Goal: Task Accomplishment & Management: Use online tool/utility

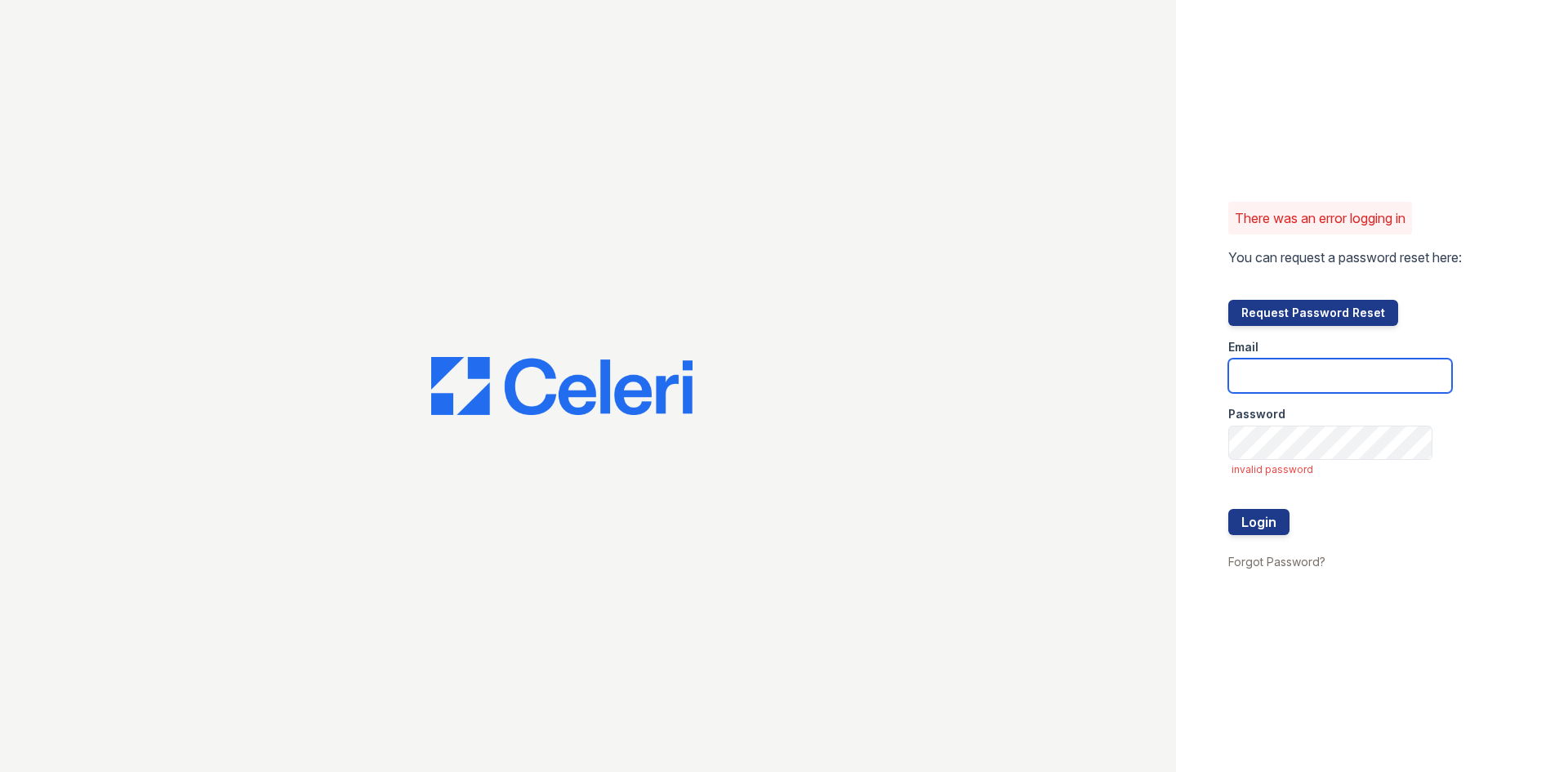
click at [1342, 370] on input "email" at bounding box center [1340, 376] width 224 height 34
type input "[PERSON_NAME][DOMAIN_NAME][EMAIL_ADDRESS][DOMAIN_NAME]"
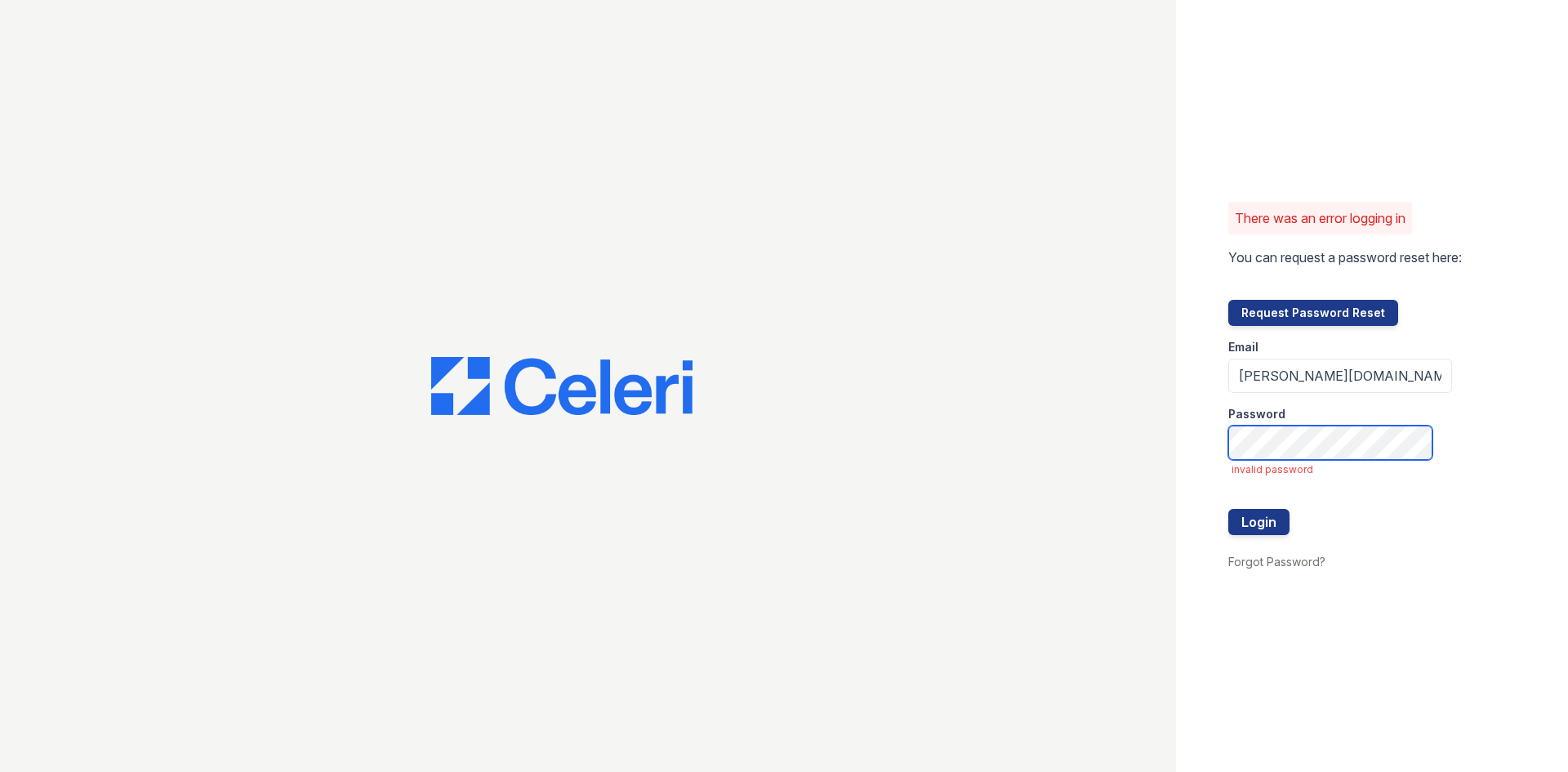
click at [1228, 508] on button "Login" at bounding box center [1259, 522] width 62 height 27
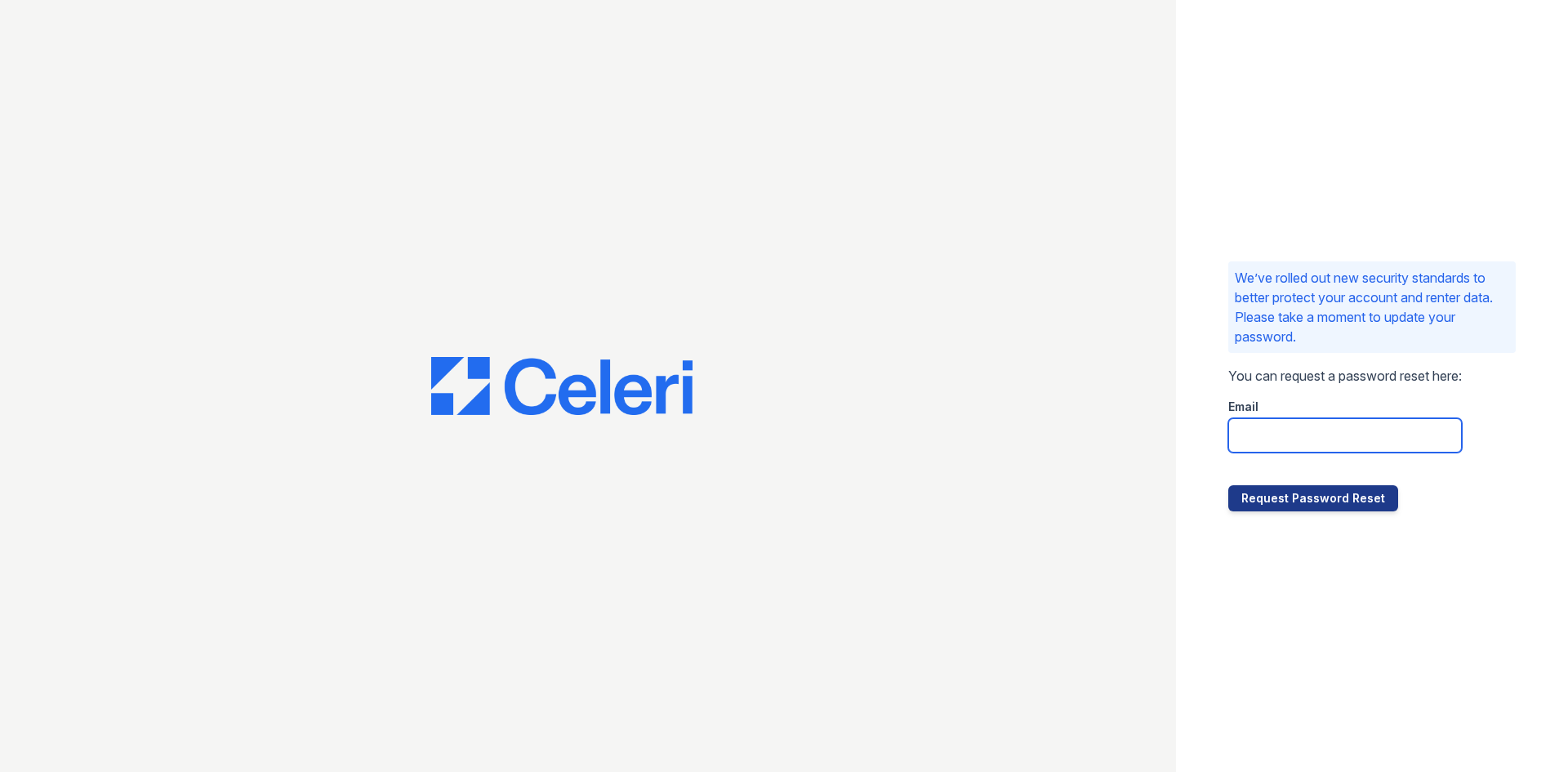
click at [1343, 433] on input "email" at bounding box center [1345, 435] width 233 height 34
type input "[PERSON_NAME][DOMAIN_NAME][EMAIL_ADDRESS][DOMAIN_NAME]"
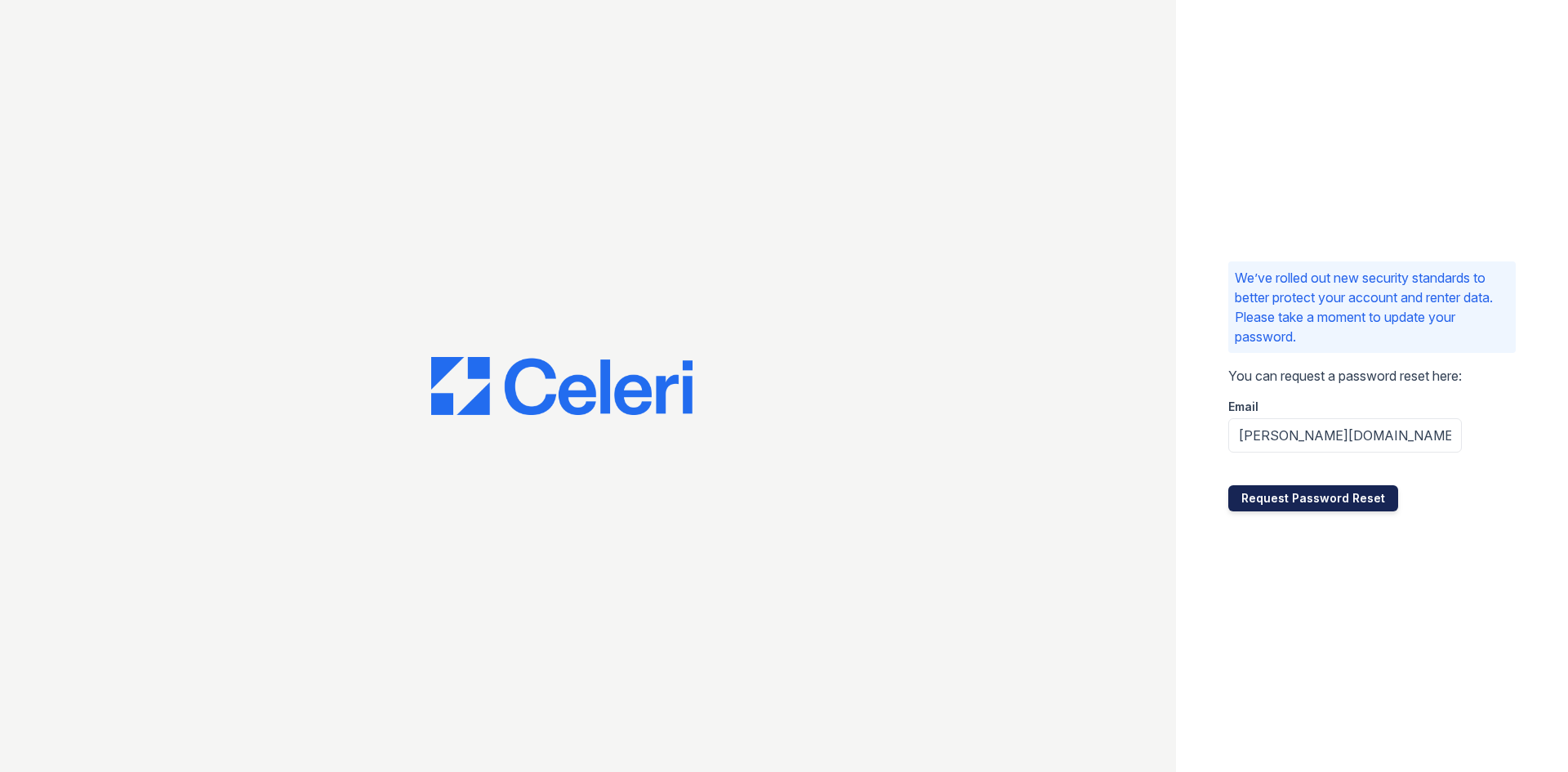
click at [1356, 504] on button "Request Password Reset" at bounding box center [1313, 499] width 170 height 27
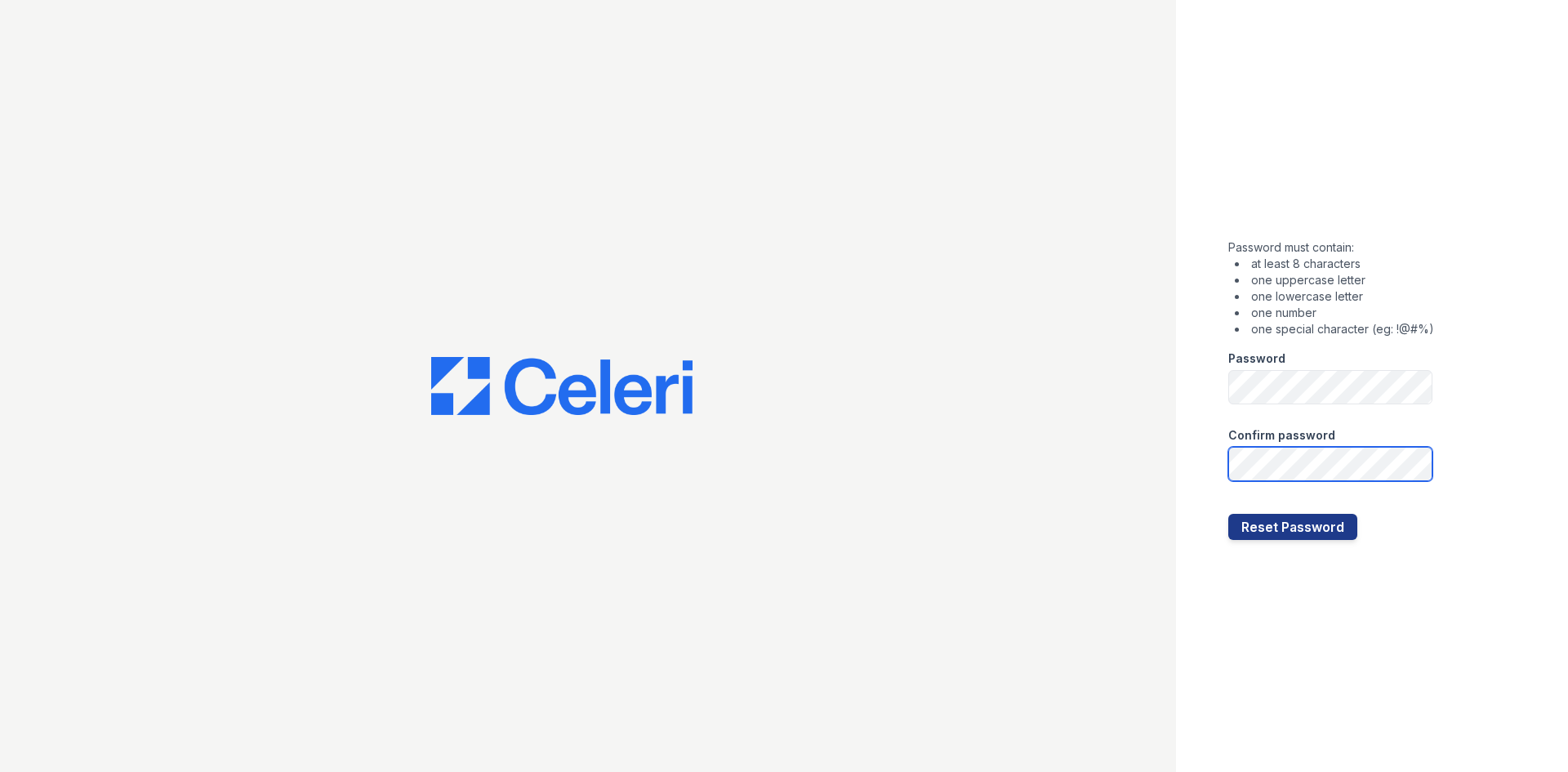
click at [1228, 514] on button "Reset Password" at bounding box center [1293, 527] width 129 height 27
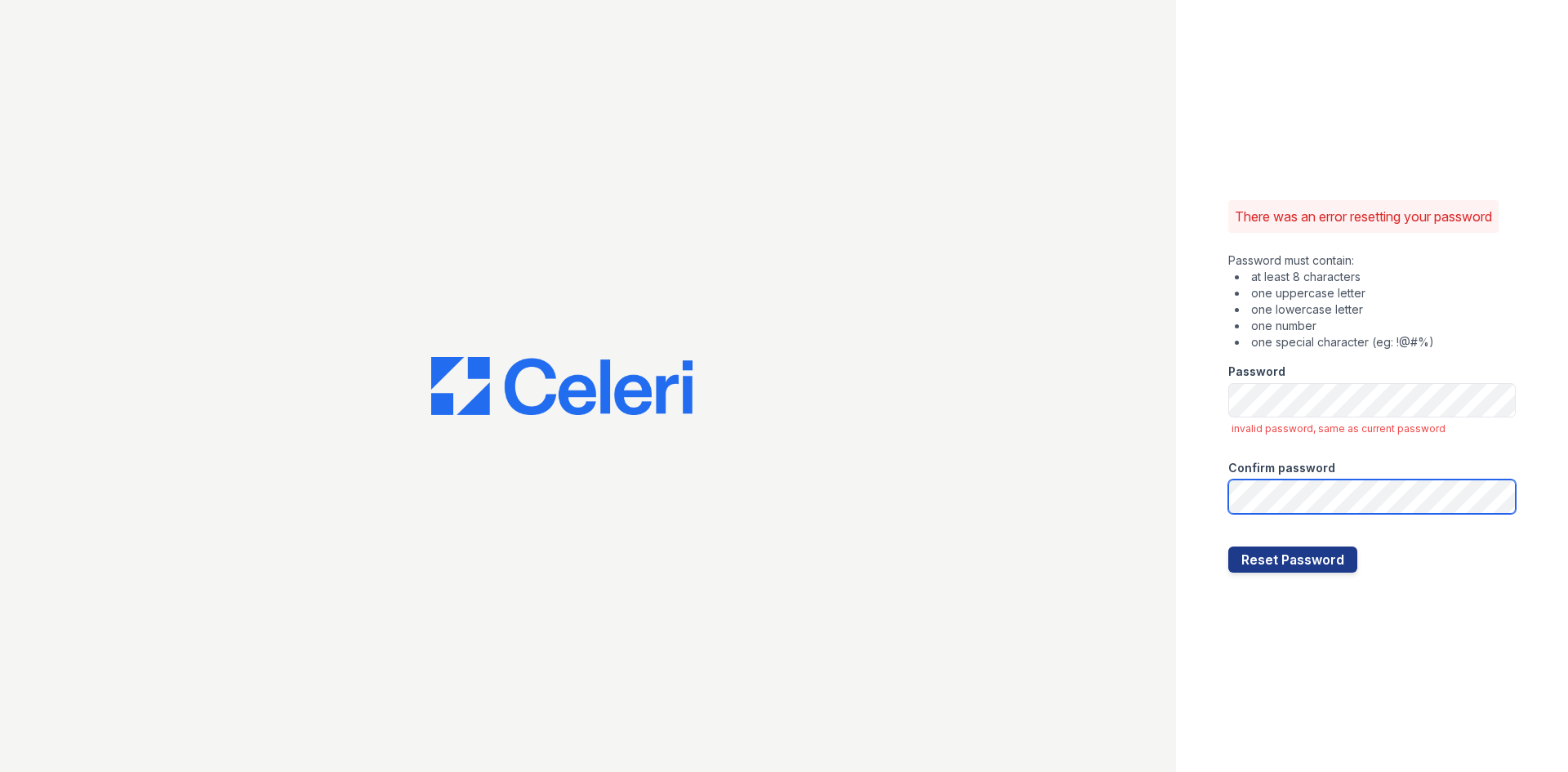
click at [1228, 546] on button "Reset Password" at bounding box center [1293, 560] width 129 height 27
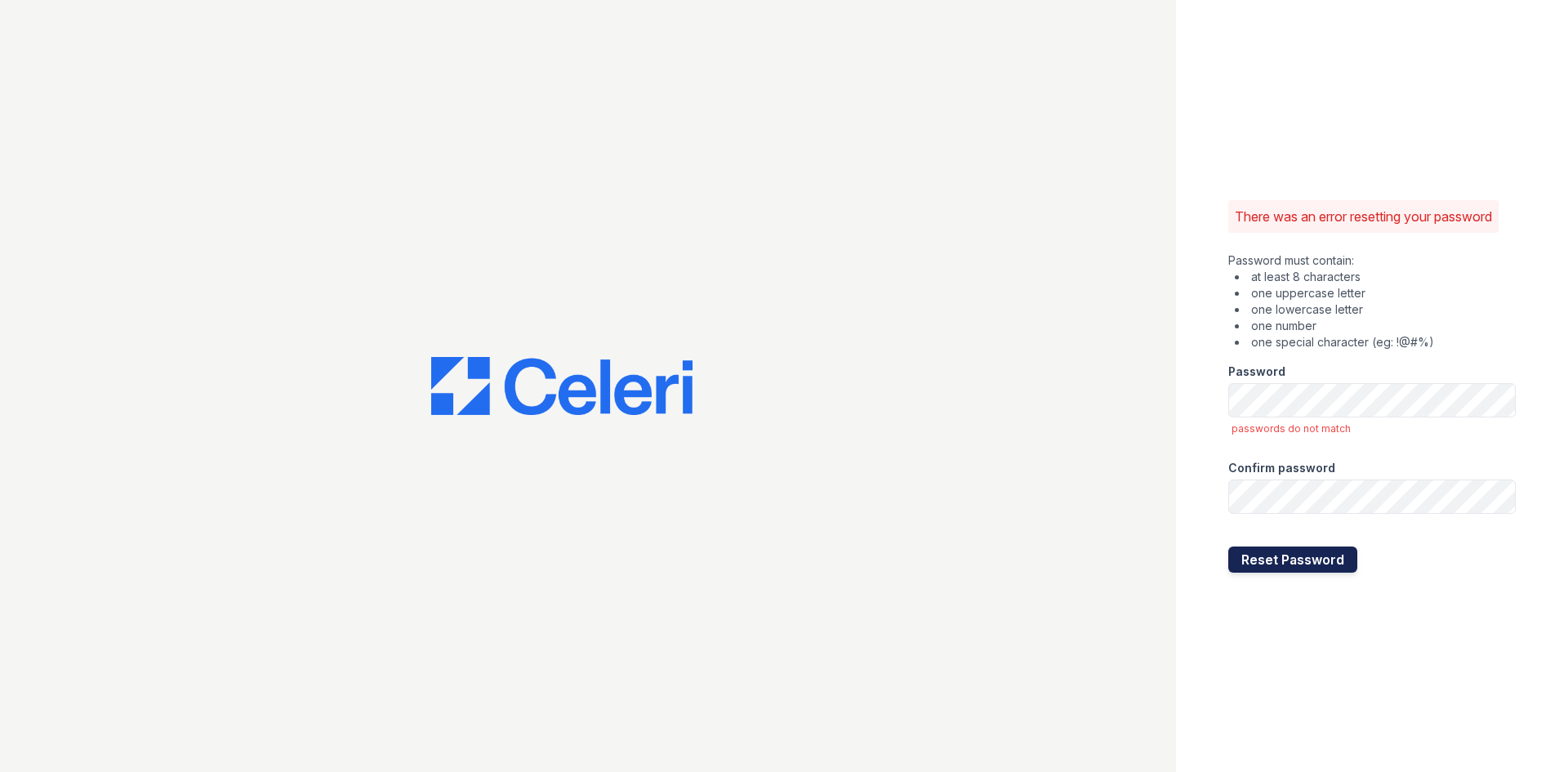
click at [1282, 554] on button "Reset Password" at bounding box center [1293, 560] width 129 height 27
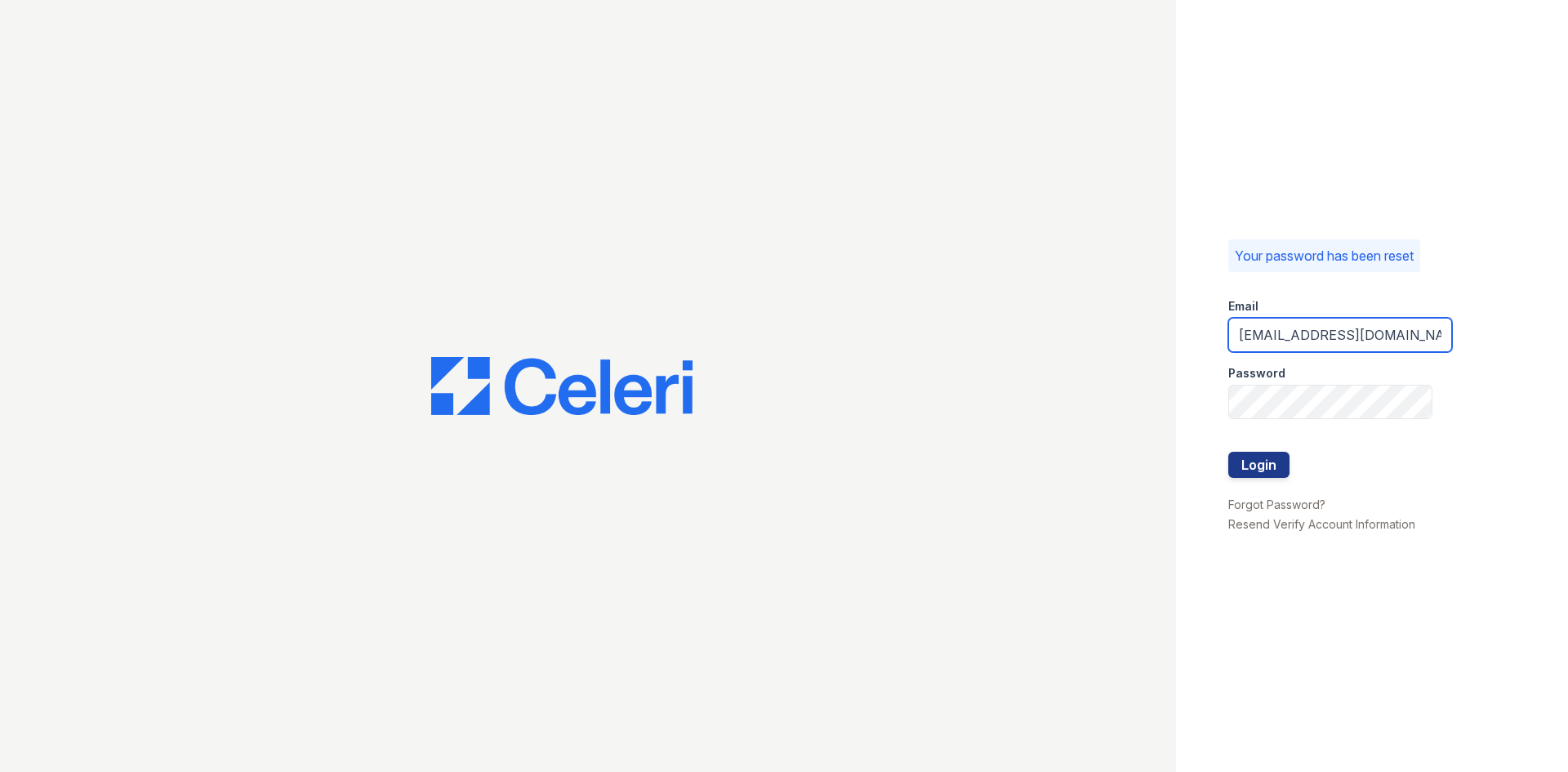
click at [1401, 339] on input "arrivewestend@trinity-pm.com" at bounding box center [1340, 335] width 224 height 34
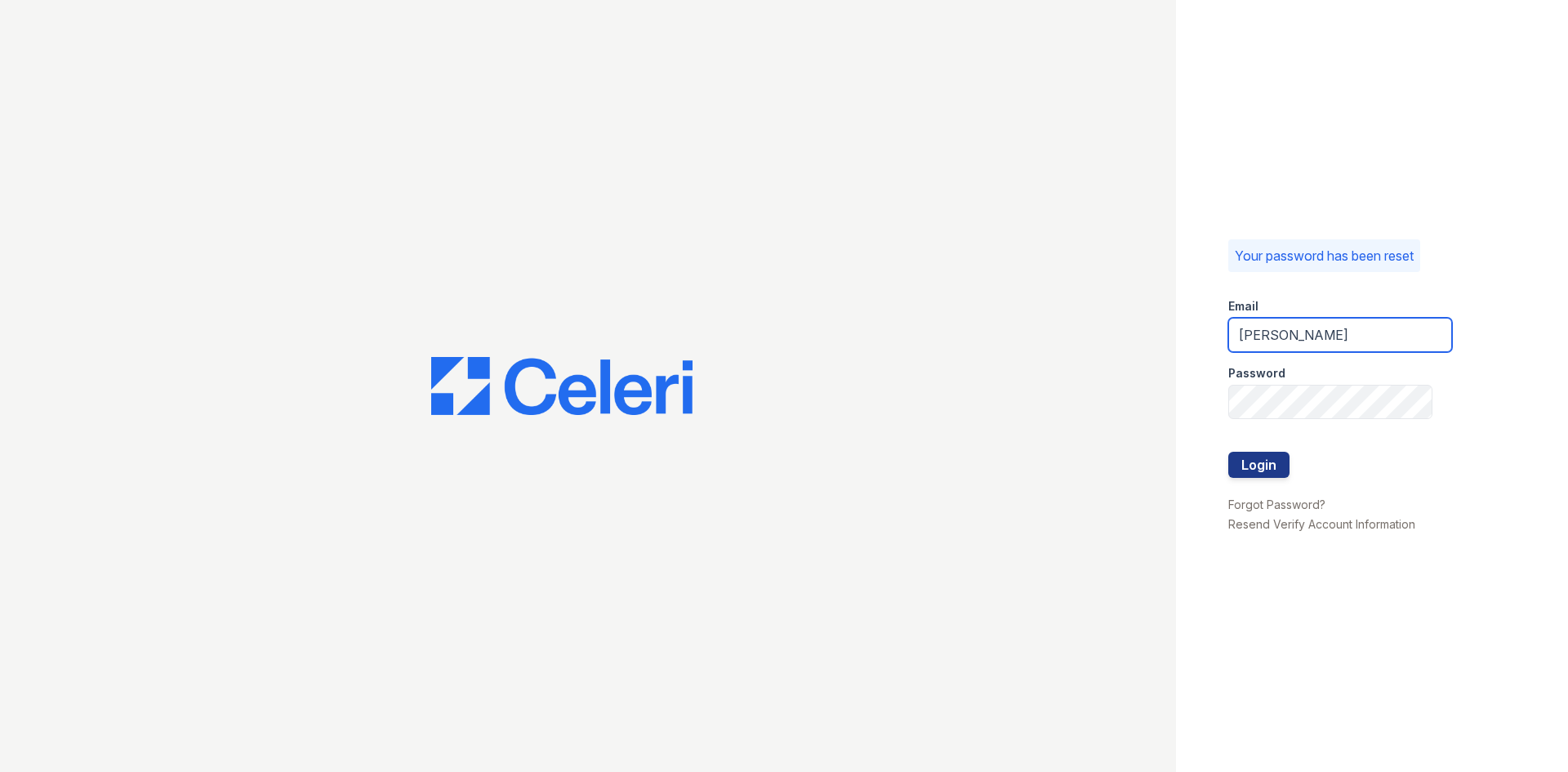
type input "quynh.do@trinity-pm.com"
click at [1276, 464] on button "Login" at bounding box center [1259, 465] width 62 height 27
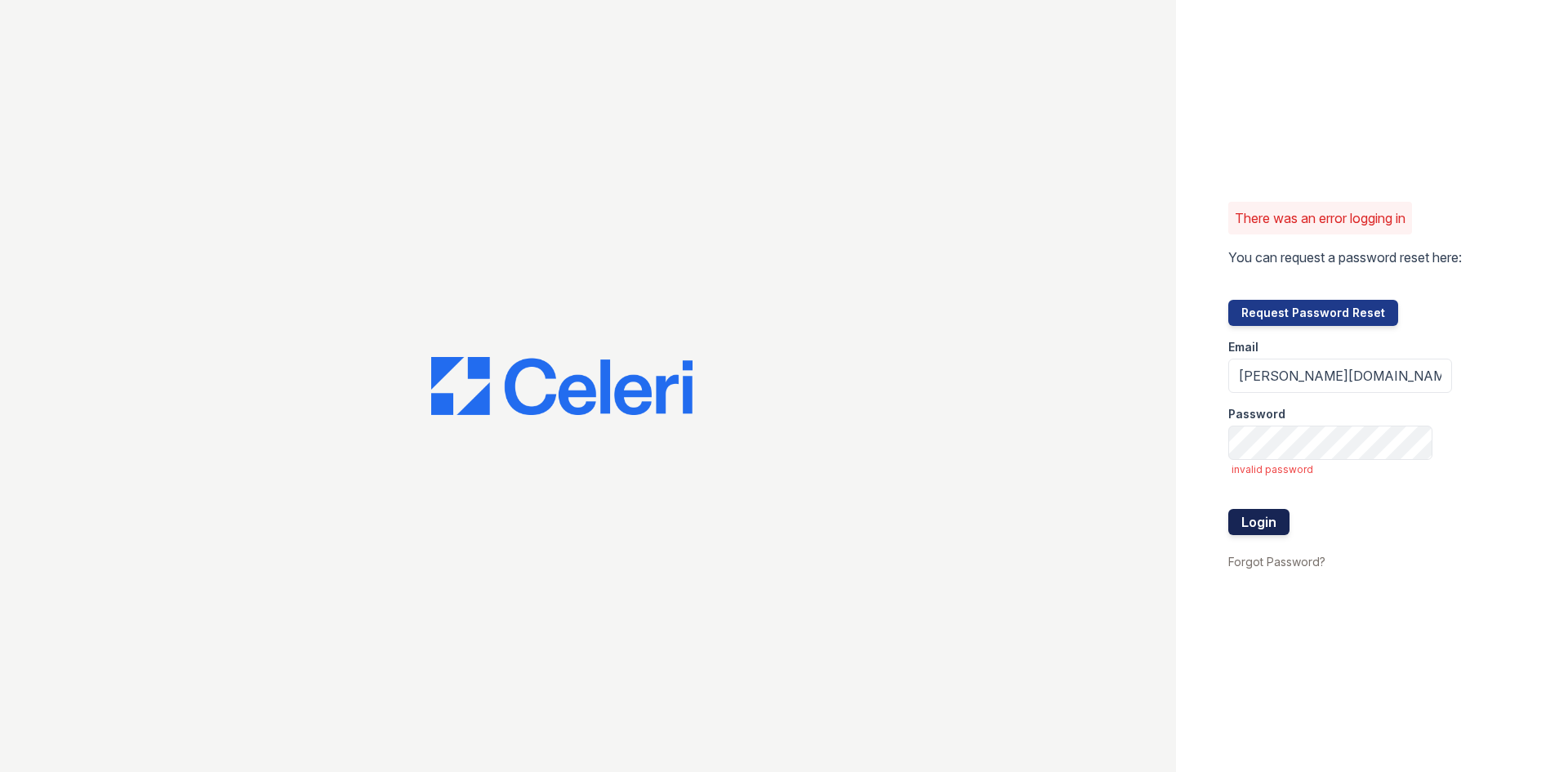
click at [1244, 521] on button "Login" at bounding box center [1259, 522] width 62 height 27
click at [1228, 508] on button "Login" at bounding box center [1259, 522] width 62 height 27
click at [1281, 560] on link "Forgot Password?" at bounding box center [1277, 561] width 97 height 14
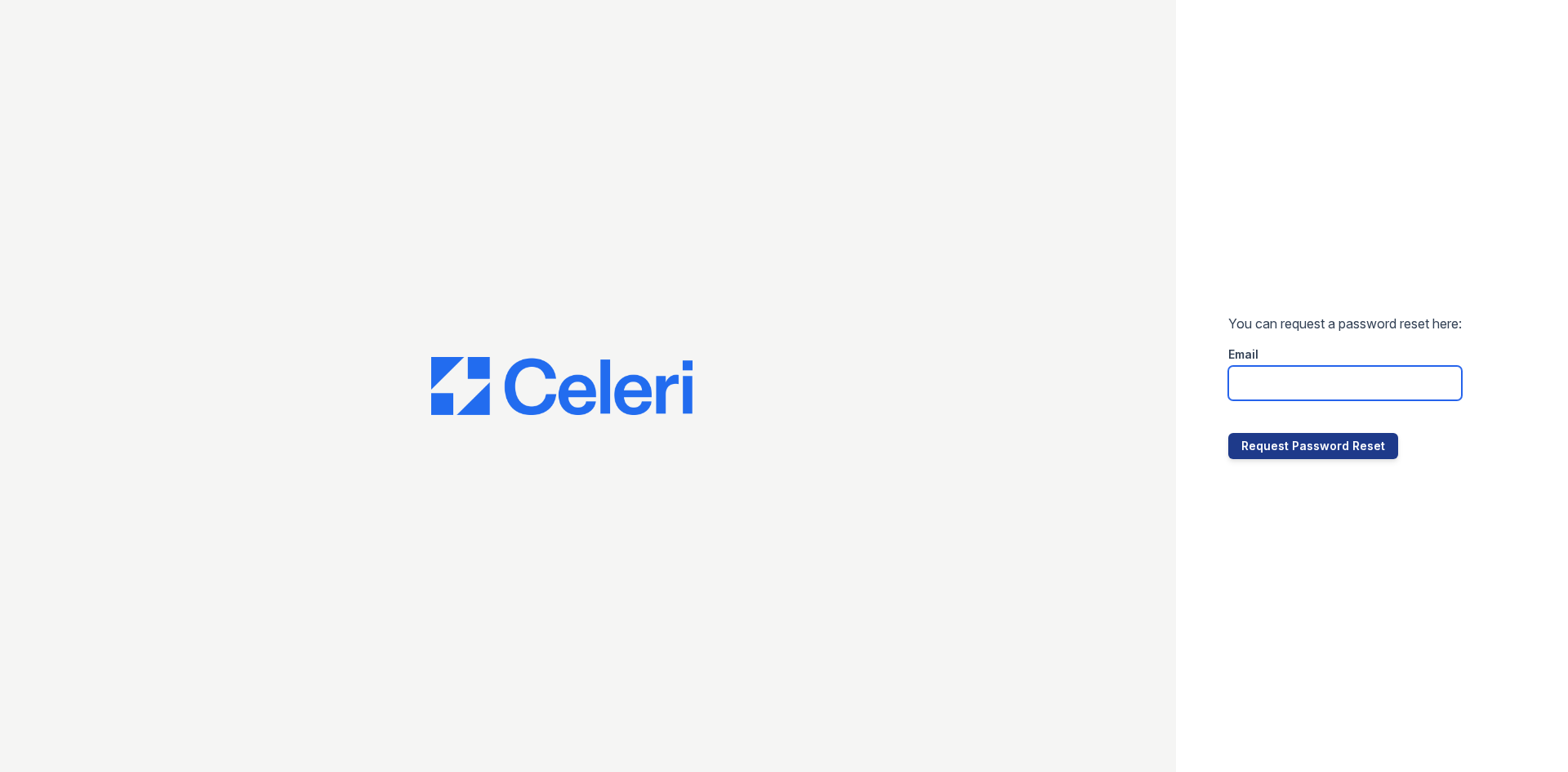
click at [1288, 366] on input "email" at bounding box center [1345, 383] width 233 height 34
paste input "**[PERSON_NAME]:** We were trying to encourage her to apply for the Platinum un…"
type input "**[PERSON_NAME]:** We were trying to encourage her to apply for the Platinum un…"
click at [1374, 376] on input "email" at bounding box center [1345, 383] width 233 height 34
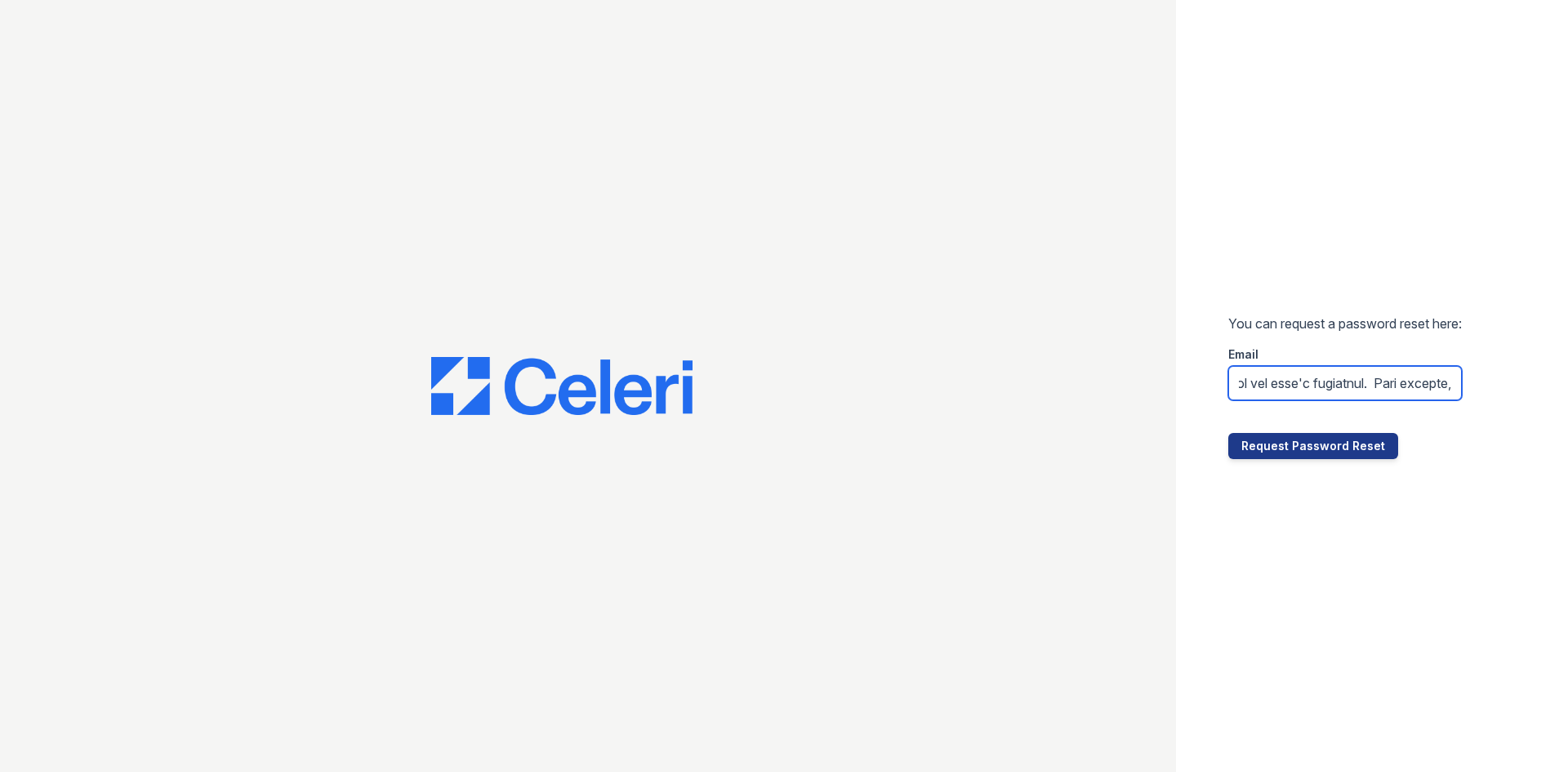
click at [1374, 376] on input "email" at bounding box center [1345, 383] width 233 height 34
click at [1374, 376] on input "email" at bounding box center [1345, 383] width 233 height 34
type input "[PERSON_NAME][DOMAIN_NAME][EMAIL_ADDRESS][DOMAIN_NAME]"
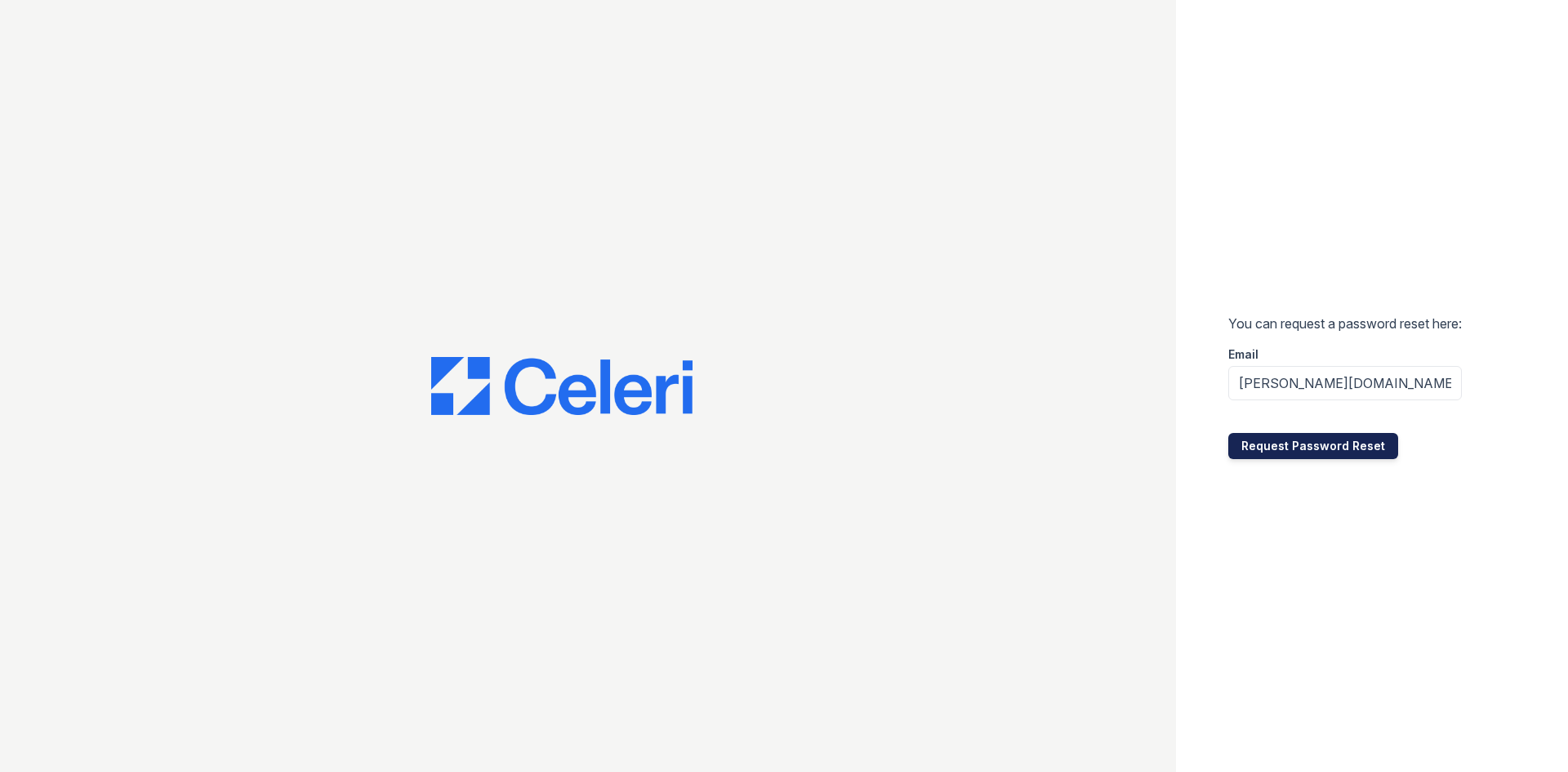
click at [1342, 449] on button "Request Password Reset" at bounding box center [1313, 446] width 170 height 27
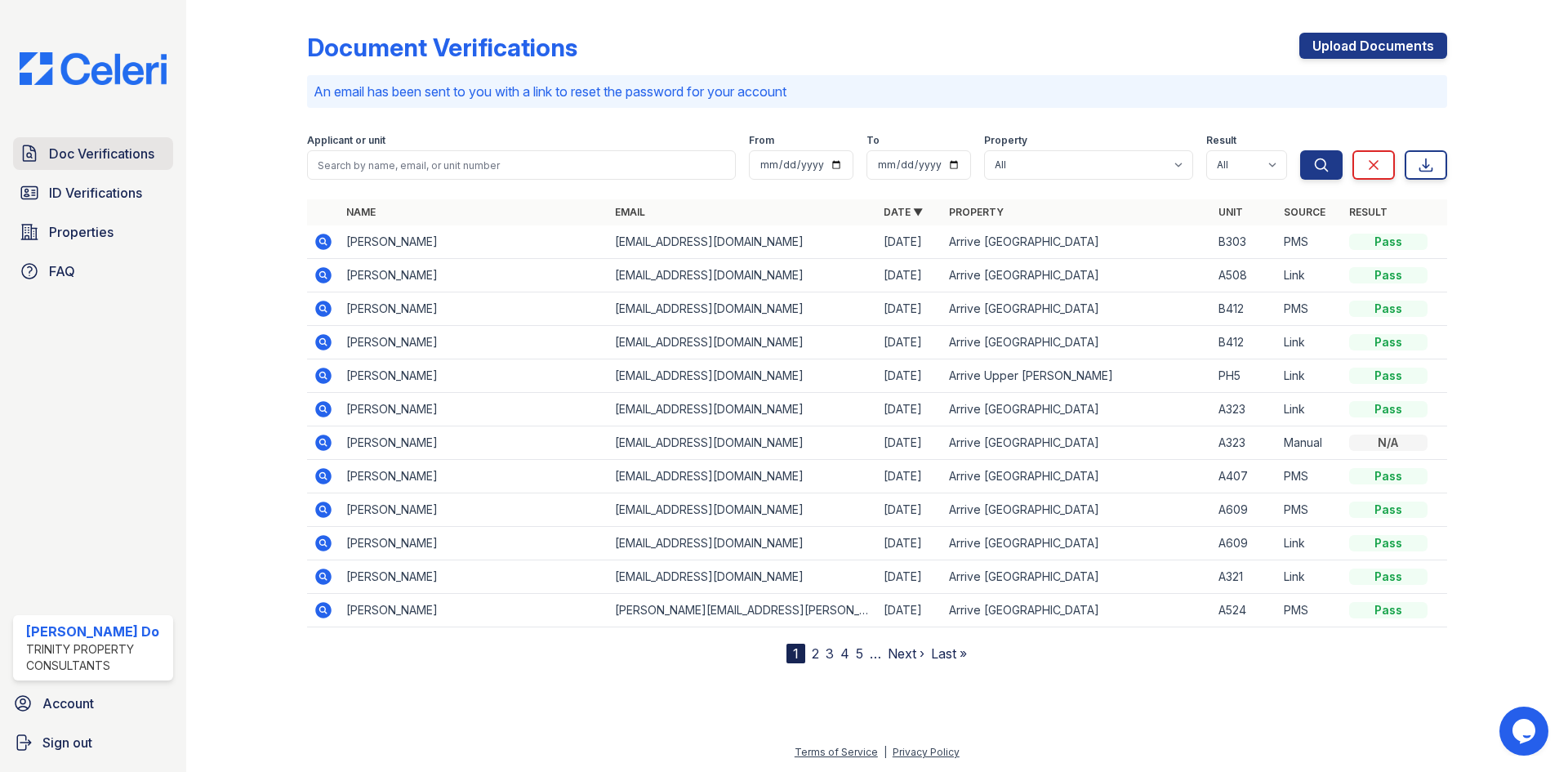
click at [130, 156] on span "Doc Verifications" at bounding box center [101, 154] width 105 height 20
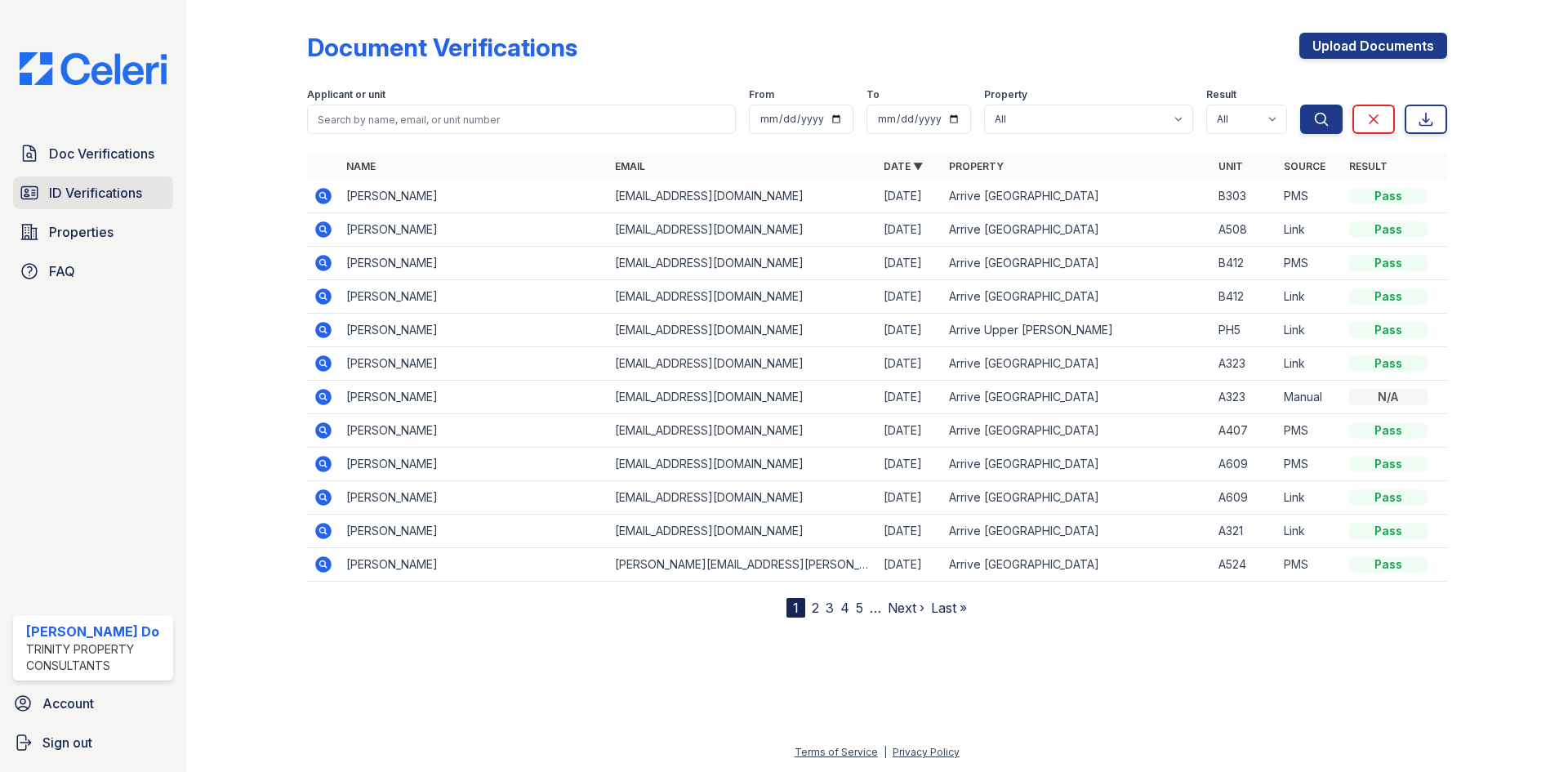
click at [101, 195] on span "ID Verifications" at bounding box center [96, 193] width 93 height 20
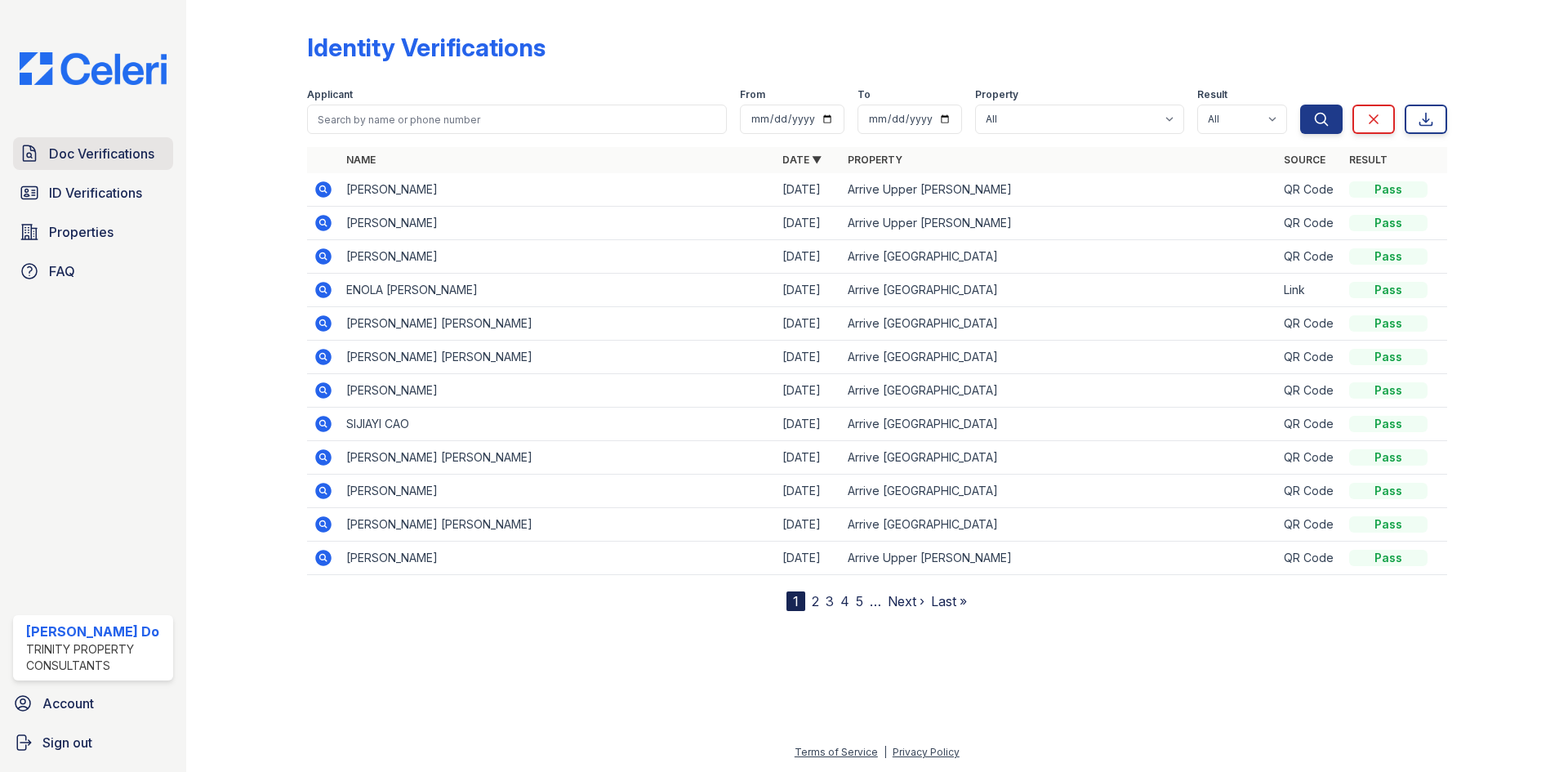
click at [103, 159] on span "Doc Verifications" at bounding box center [101, 154] width 105 height 20
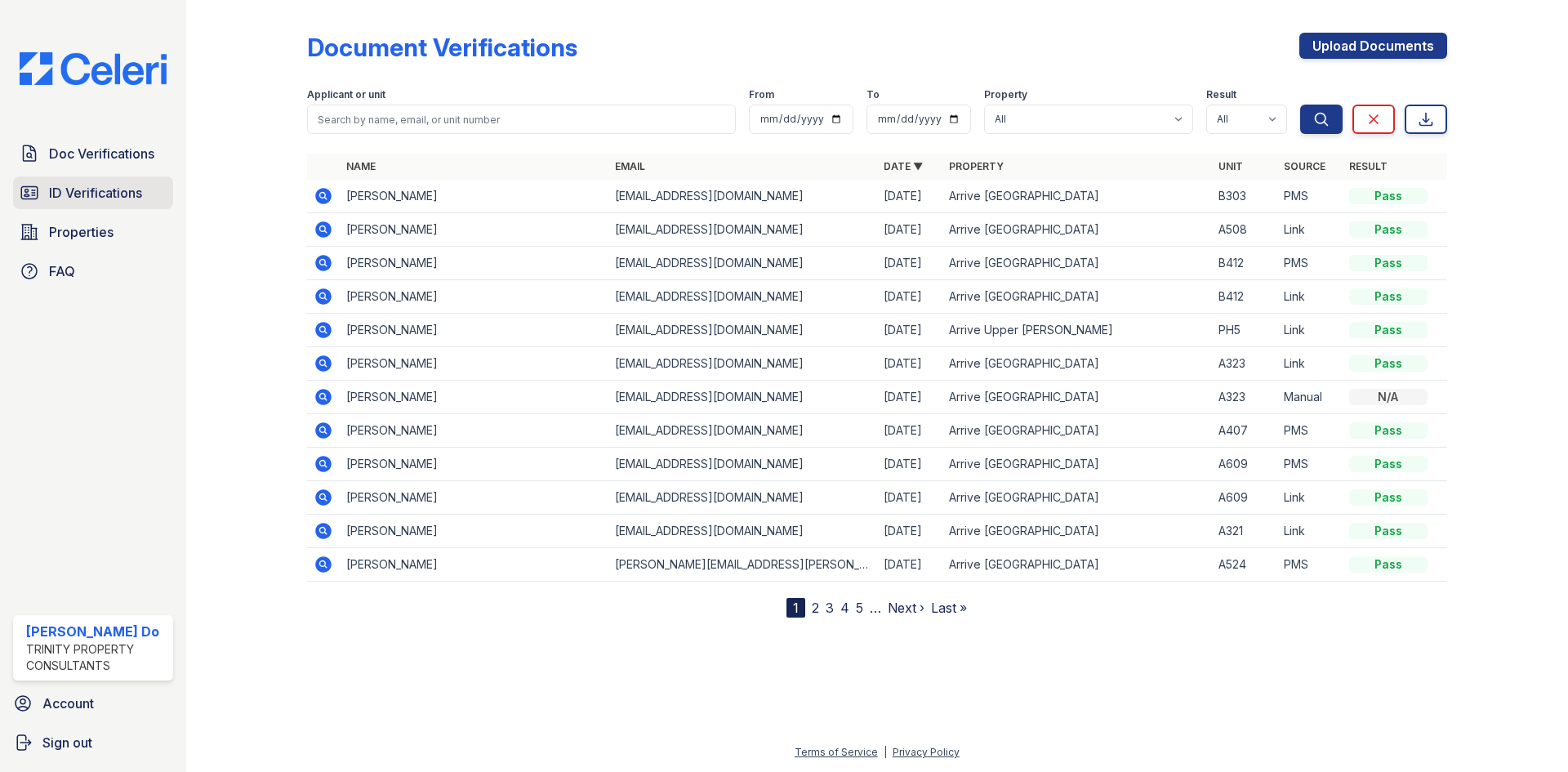
click at [96, 196] on span "ID Verifications" at bounding box center [96, 193] width 93 height 20
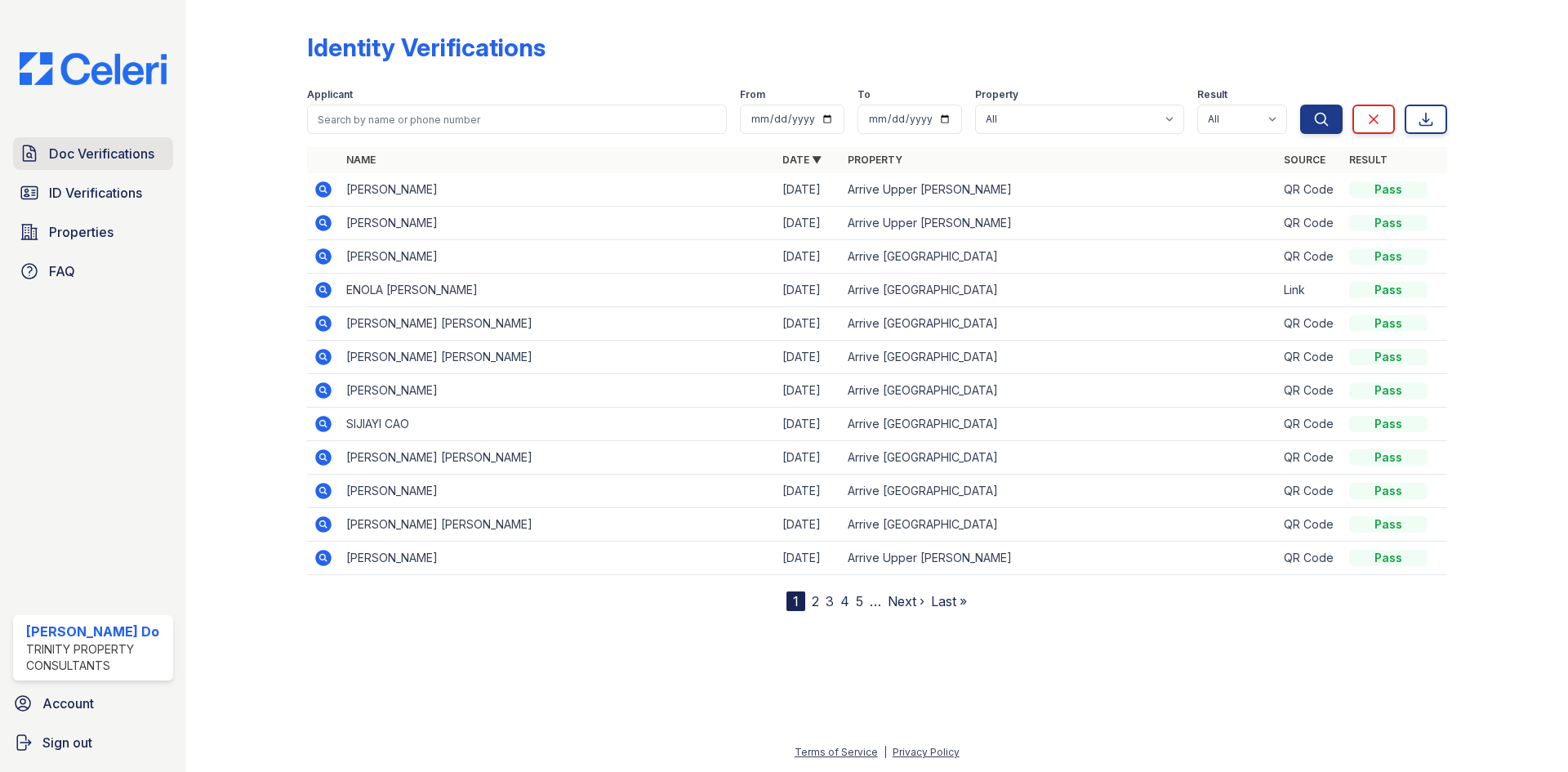
click at [104, 161] on span "Doc Verifications" at bounding box center [101, 154] width 105 height 20
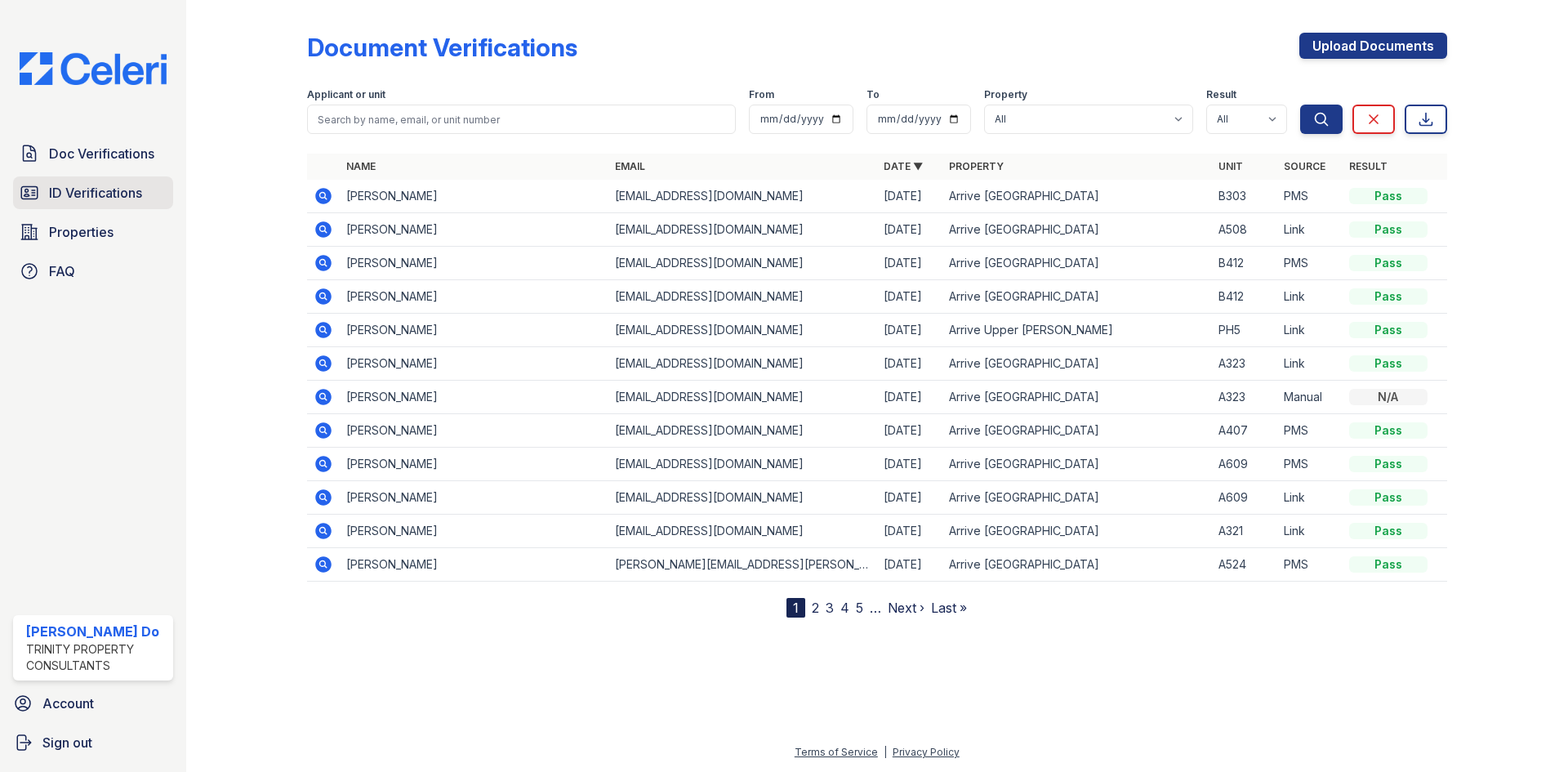
click at [115, 196] on span "ID Verifications" at bounding box center [96, 193] width 93 height 20
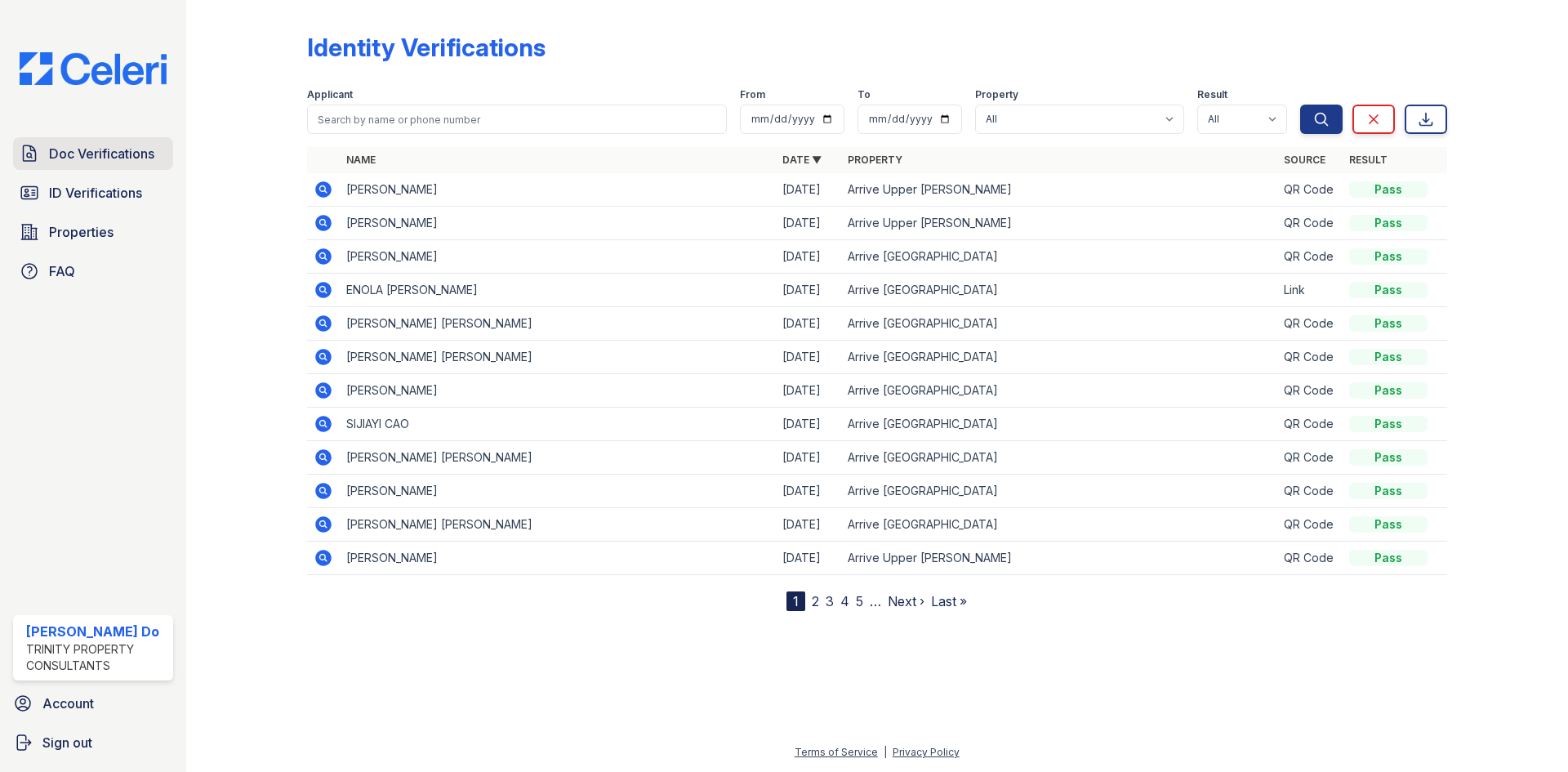
click at [120, 159] on span "Doc Verifications" at bounding box center [101, 154] width 105 height 20
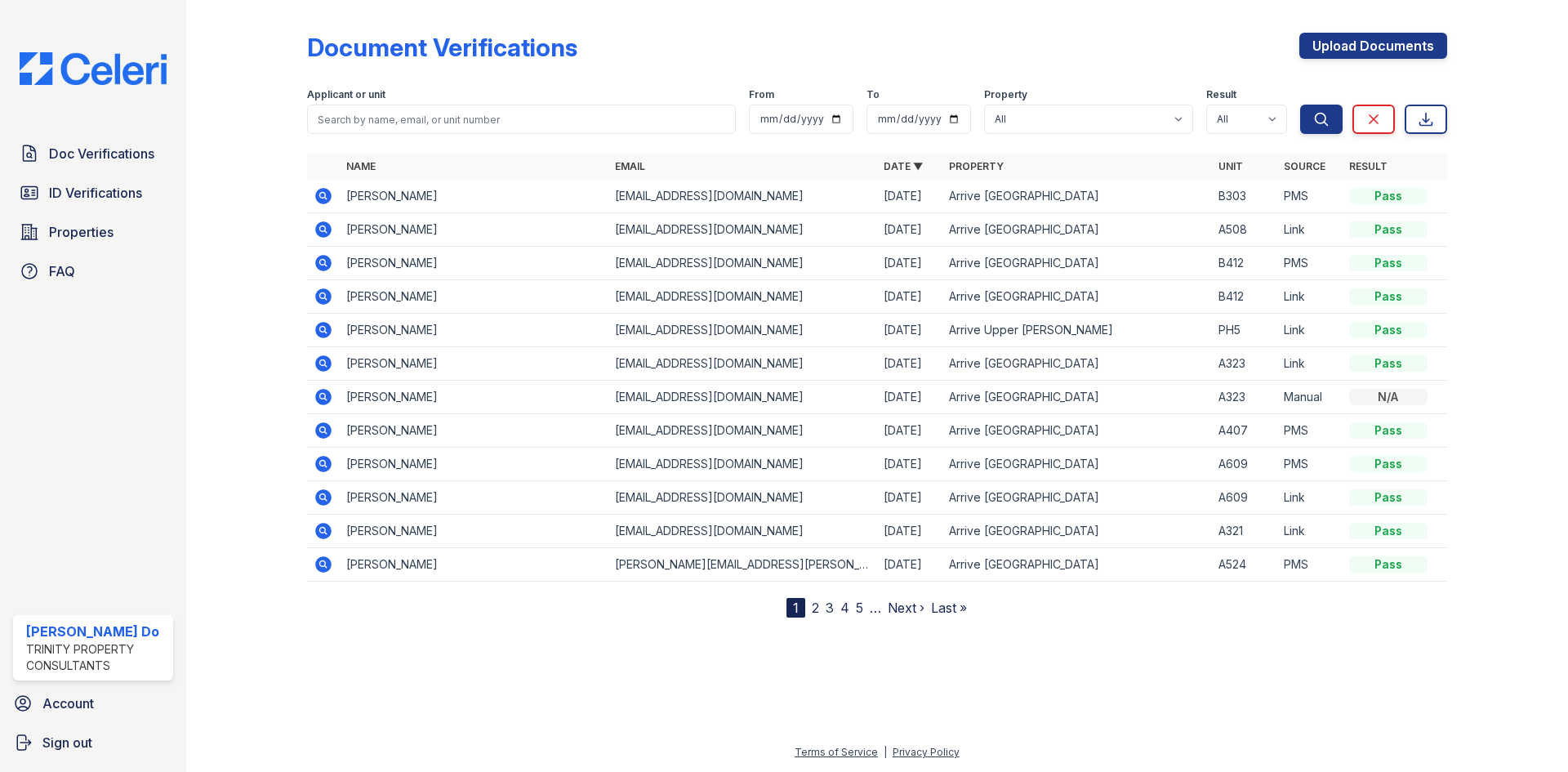
click at [322, 195] on icon at bounding box center [323, 194] width 4 height 4
